Goal: Information Seeking & Learning: Learn about a topic

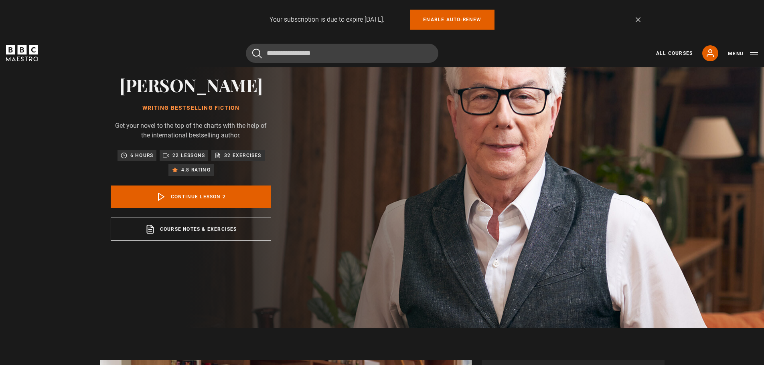
scroll to position [35, 0]
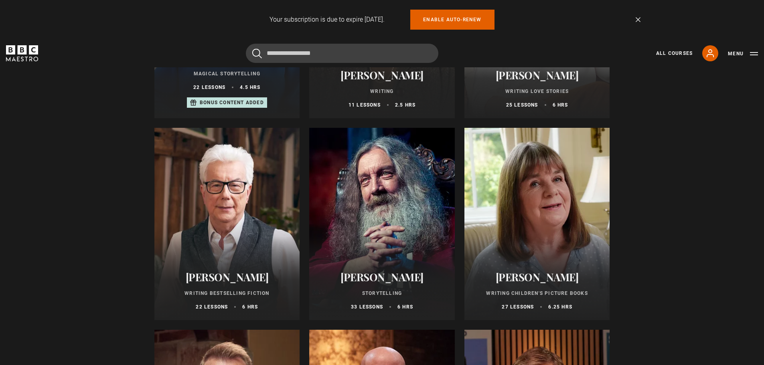
scroll to position [281, 0]
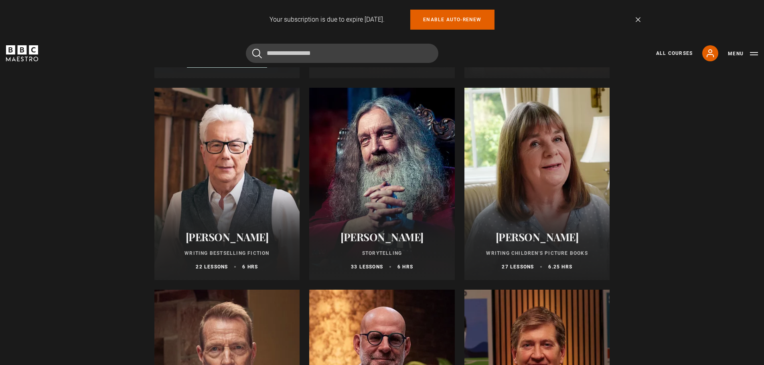
click at [396, 205] on div at bounding box center [382, 184] width 146 height 192
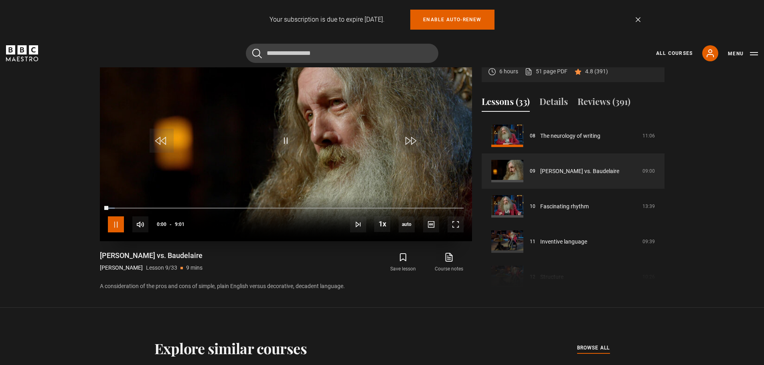
click at [117, 222] on span "Video Player" at bounding box center [116, 224] width 16 height 16
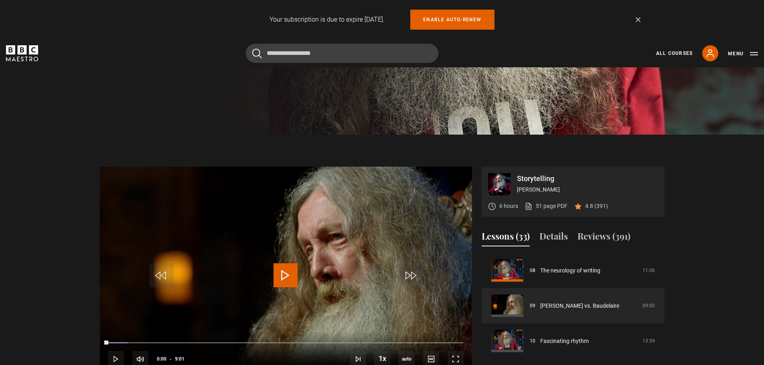
scroll to position [288, 0]
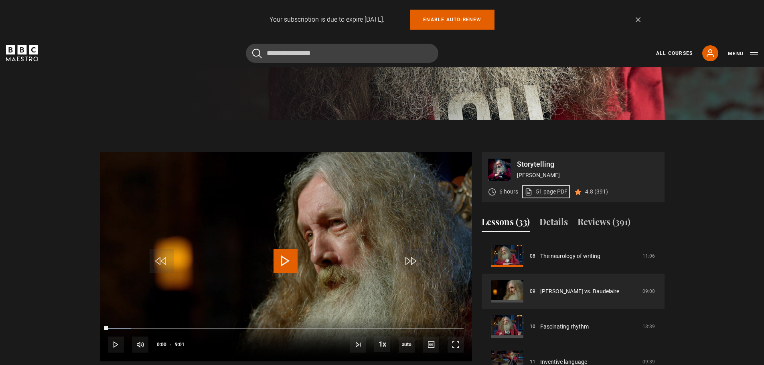
click at [547, 194] on link "51 page PDF (opens in new tab)" at bounding box center [545, 192] width 43 height 8
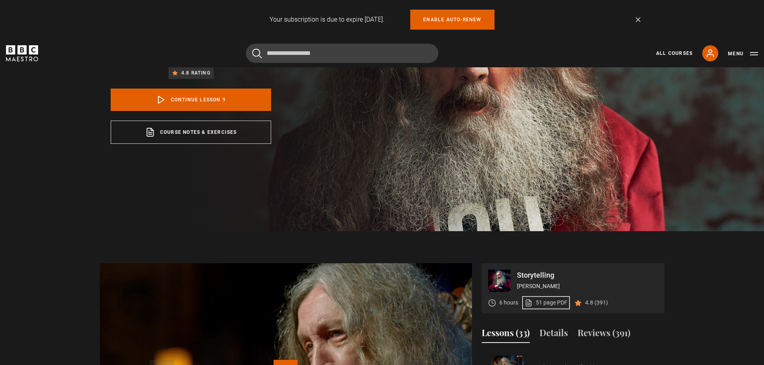
scroll to position [0, 0]
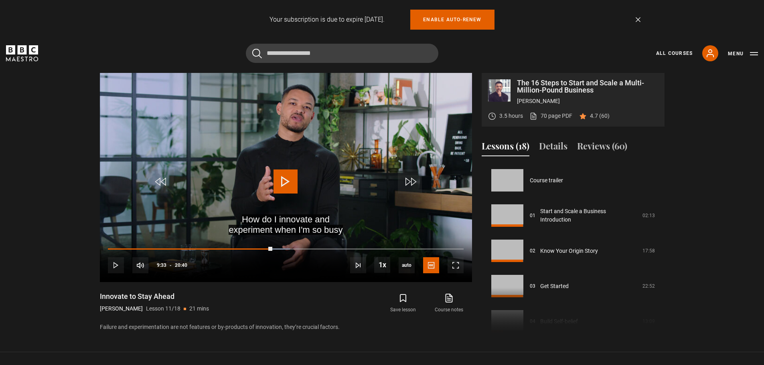
scroll to position [353, 0]
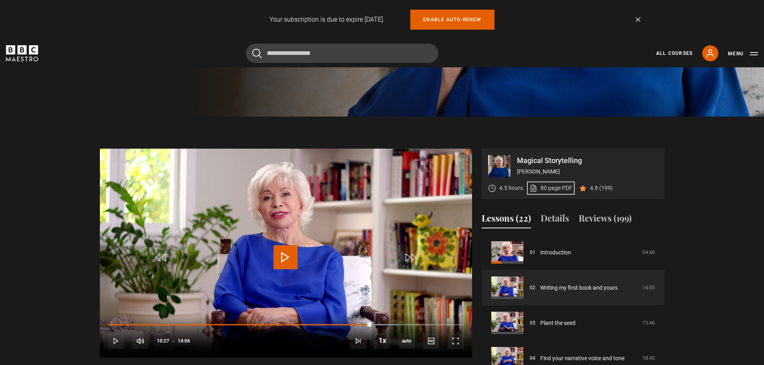
scroll to position [311, 0]
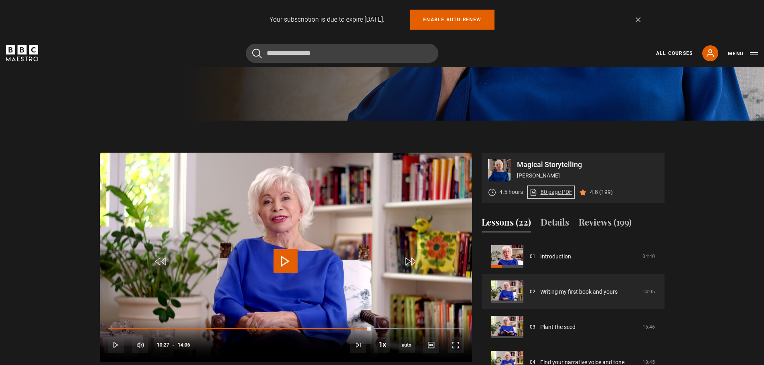
click at [556, 193] on link "80 page PDF (opens in new tab)" at bounding box center [550, 192] width 43 height 8
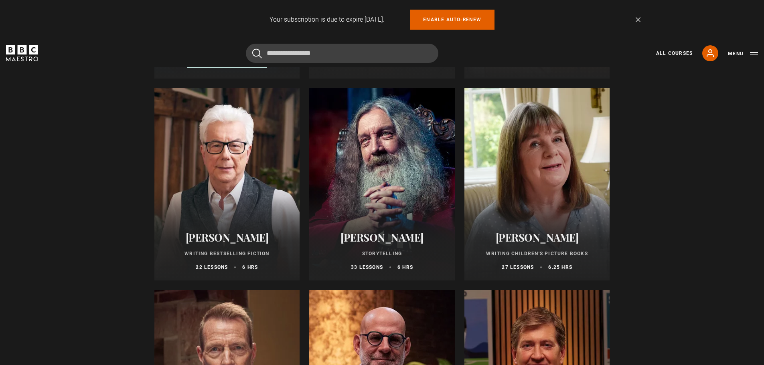
scroll to position [281, 0]
click at [522, 222] on div at bounding box center [537, 184] width 146 height 192
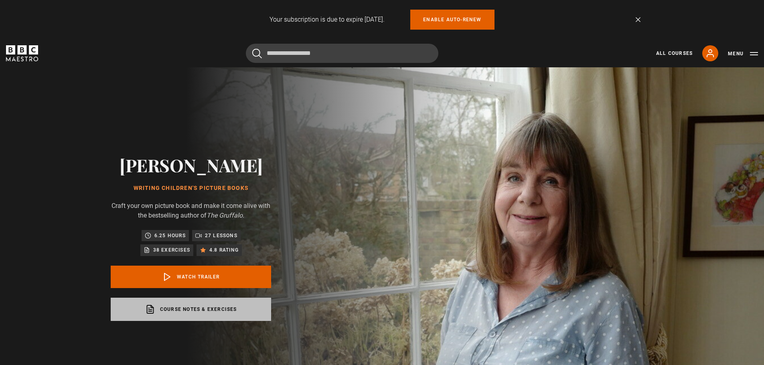
click at [185, 311] on link "Course notes & exercises opens in a new tab" at bounding box center [191, 309] width 160 height 23
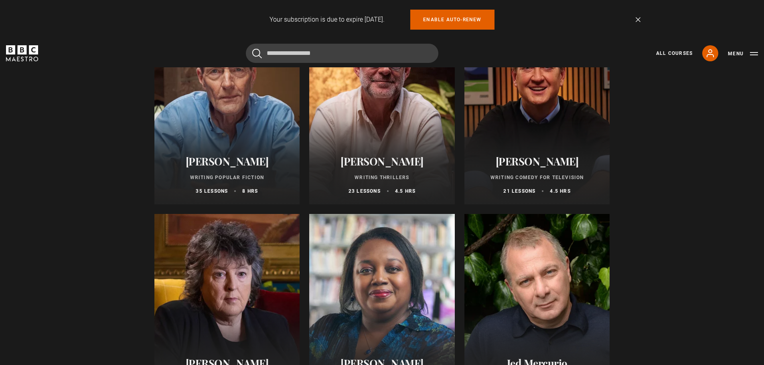
scroll to position [561, 0]
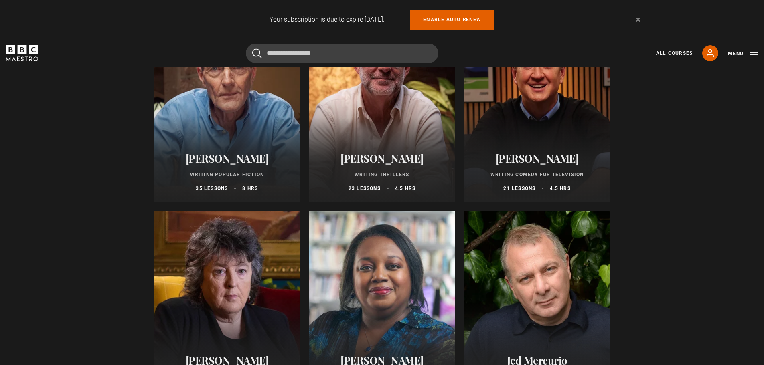
click at [238, 111] on div at bounding box center [227, 105] width 146 height 192
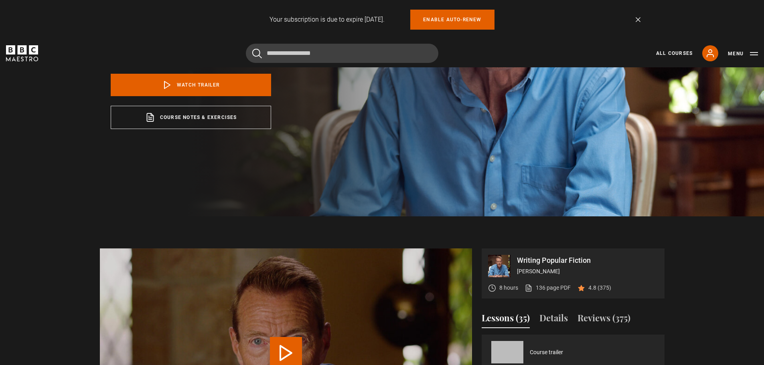
scroll to position [241, 0]
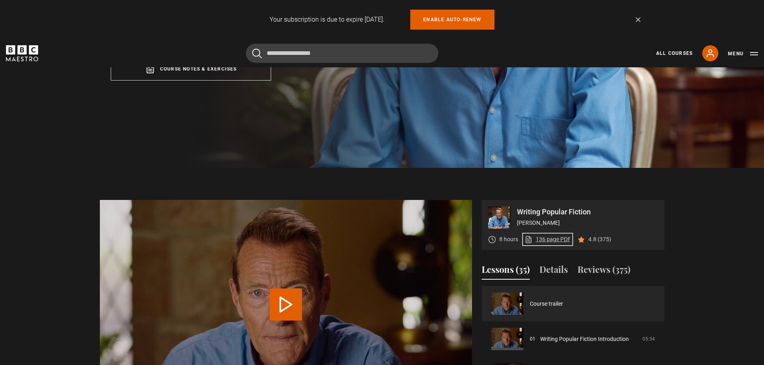
click at [554, 239] on link "136 page PDF (opens in new tab)" at bounding box center [547, 239] width 46 height 8
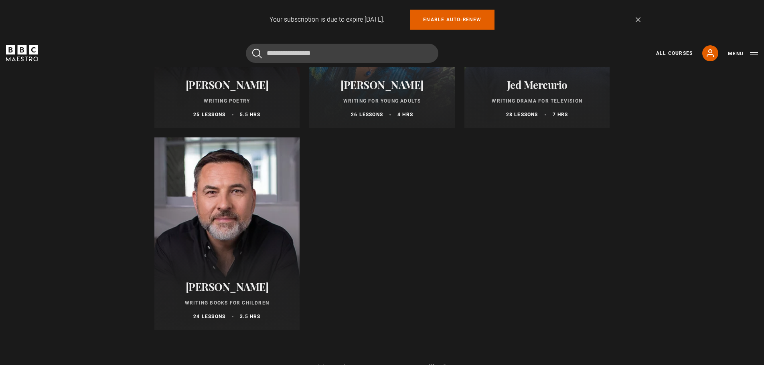
scroll to position [842, 0]
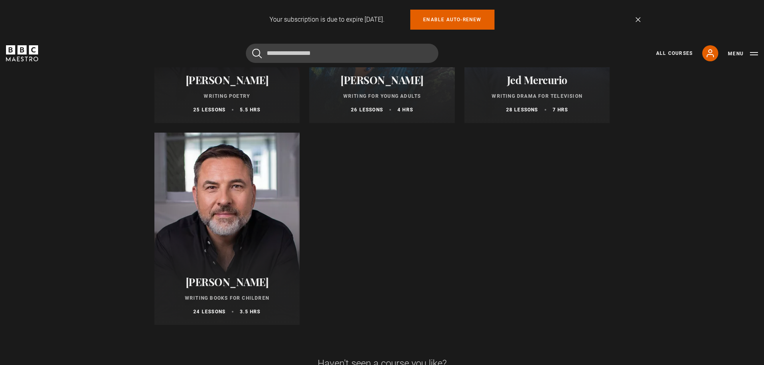
click at [241, 200] on div at bounding box center [227, 229] width 146 height 192
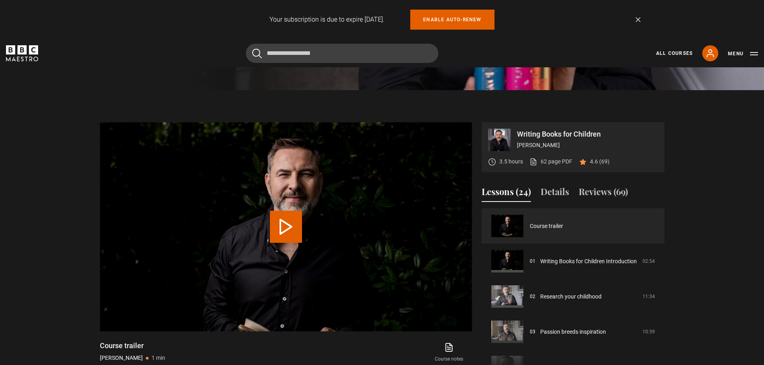
scroll to position [321, 0]
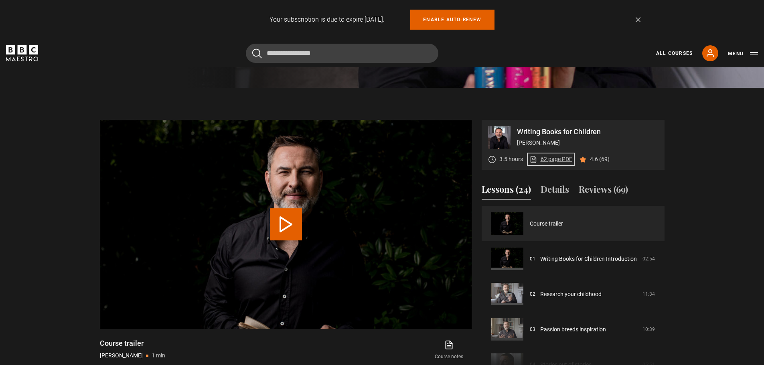
click at [557, 163] on link "62 page PDF (opens in new tab)" at bounding box center [550, 159] width 43 height 8
